Goal: Task Accomplishment & Management: Complete application form

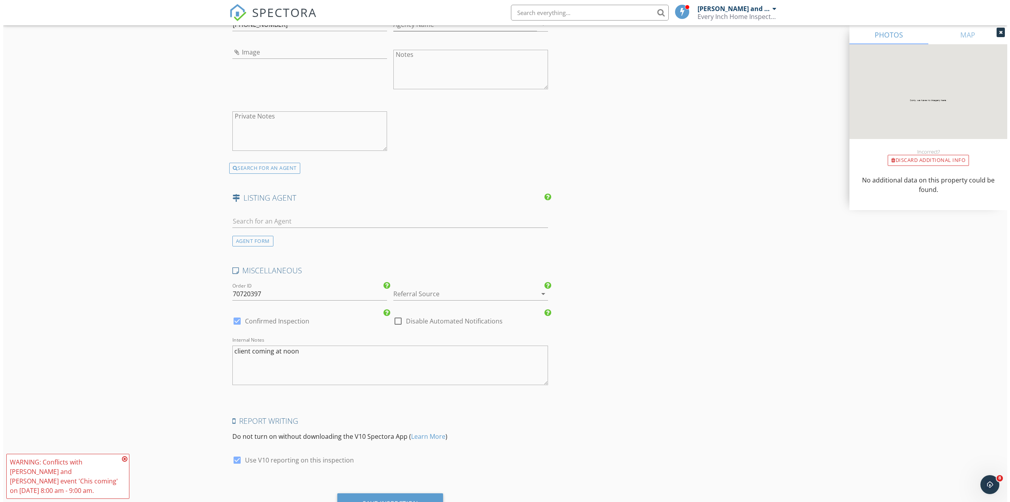
scroll to position [1184, 0]
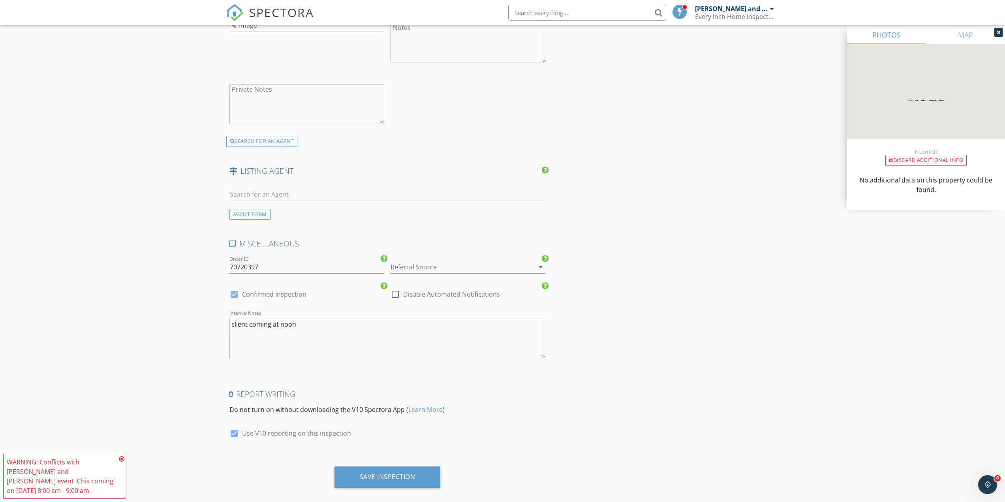
click at [231, 319] on textarea "client coming at noon" at bounding box center [387, 338] width 316 height 39
type textarea "Gate code 748 SUpra key client coming at noon"
click at [380, 476] on div "Save Inspection" at bounding box center [387, 476] width 106 height 21
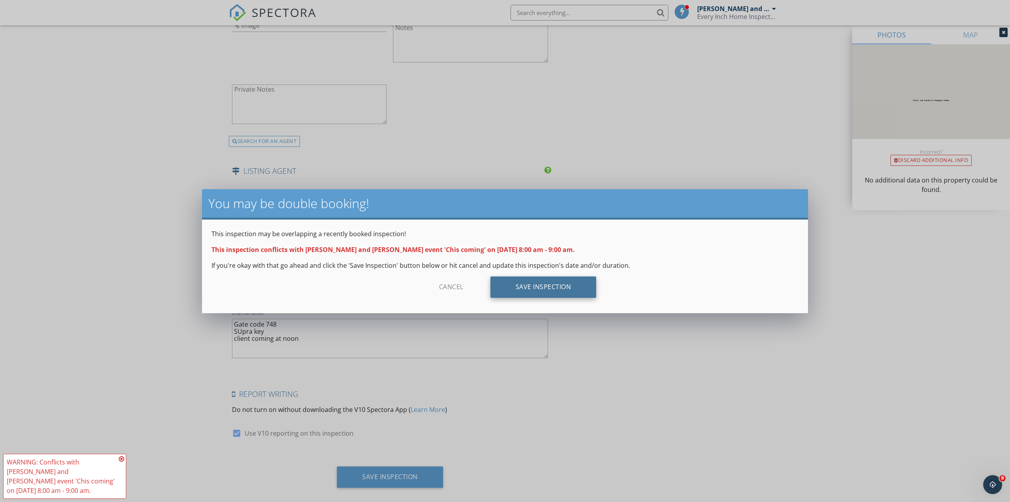
click at [554, 285] on div "Save Inspection" at bounding box center [544, 286] width 106 height 21
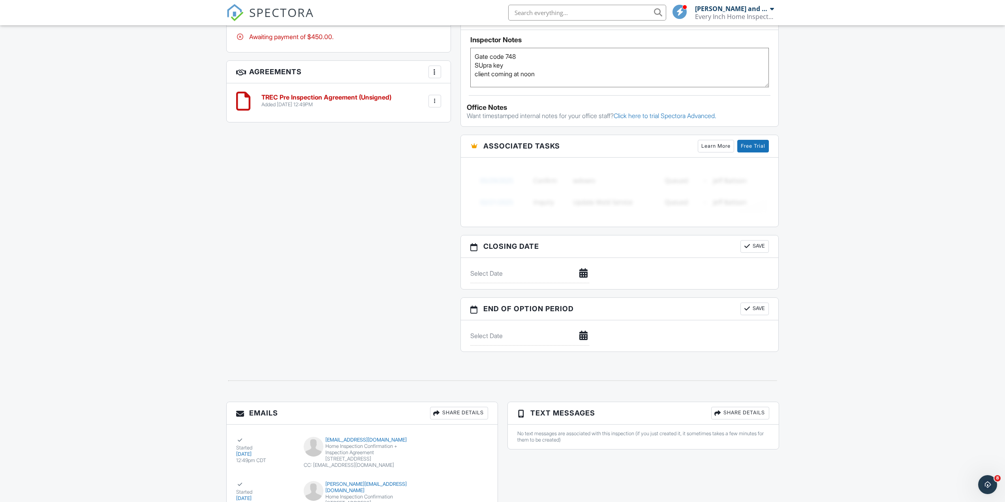
scroll to position [553, 0]
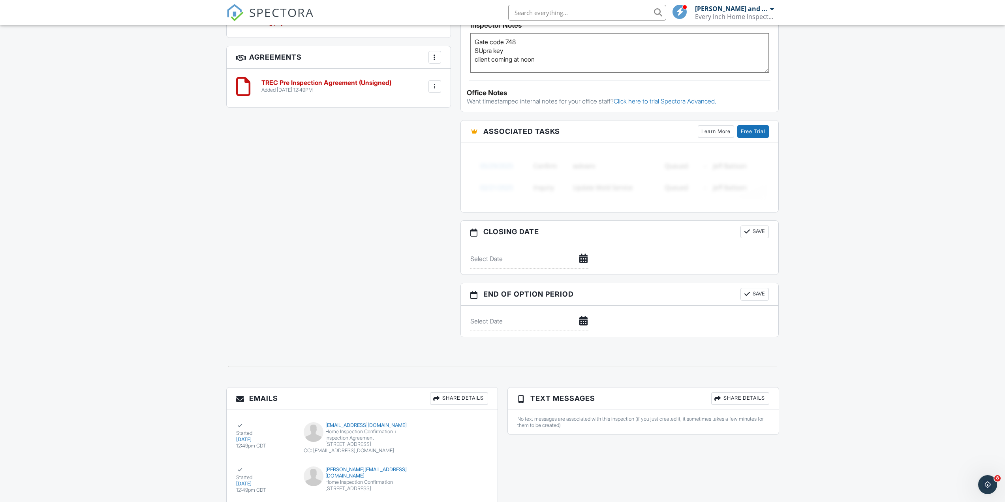
click at [548, 44] on textarea "Gate code 748 SUpra key client coming at noon" at bounding box center [619, 52] width 299 height 39
type textarea "Gate code 819. 721, 748 SUpra key client coming at noon"
click at [260, 267] on div "All emails and texts are disabled for this inspection! All emails and texts hav…" at bounding box center [502, 12] width 562 height 666
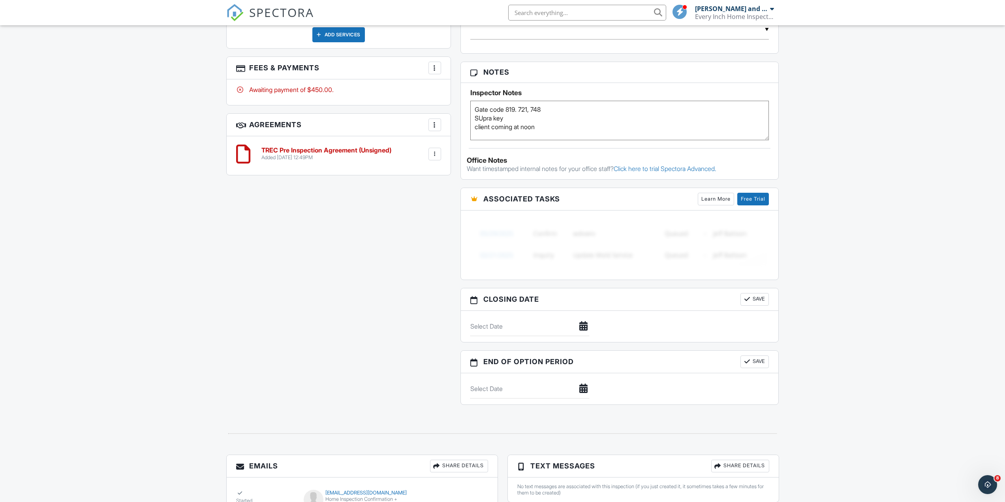
scroll to position [474, 0]
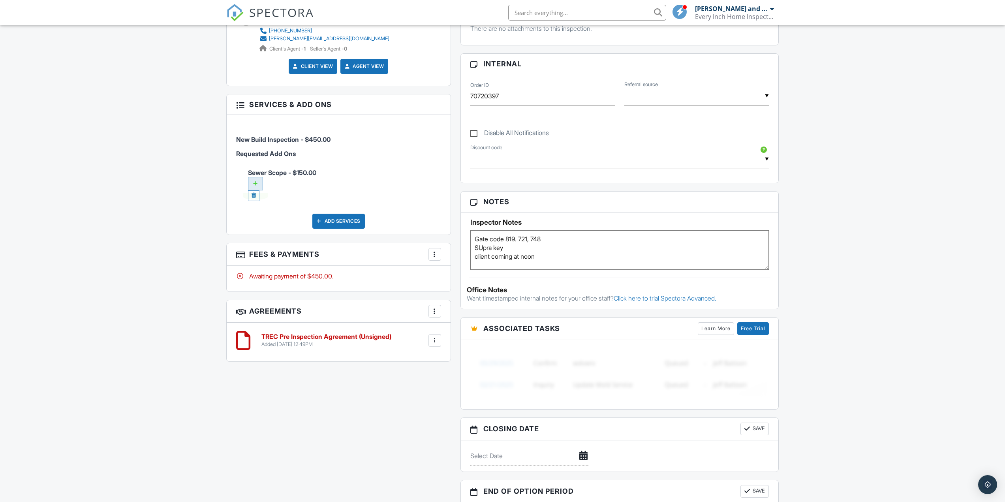
click at [256, 184] on div at bounding box center [255, 183] width 15 height 13
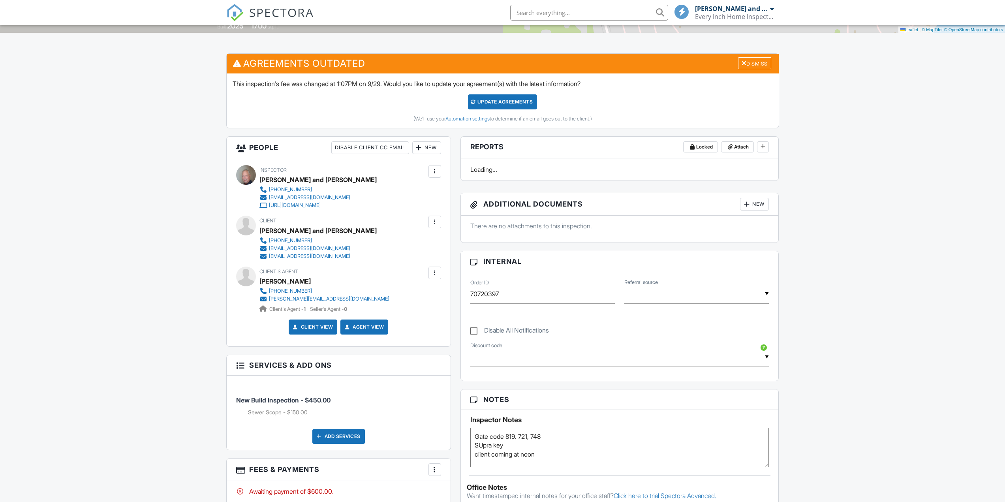
click at [501, 101] on div "Update Agreements" at bounding box center [502, 101] width 69 height 15
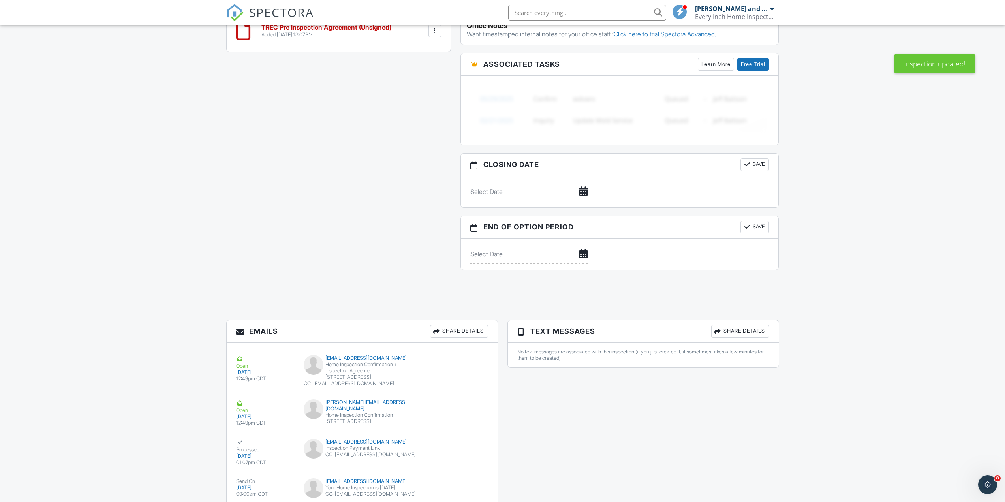
scroll to position [697, 0]
